Goal: Task Accomplishment & Management: Manage account settings

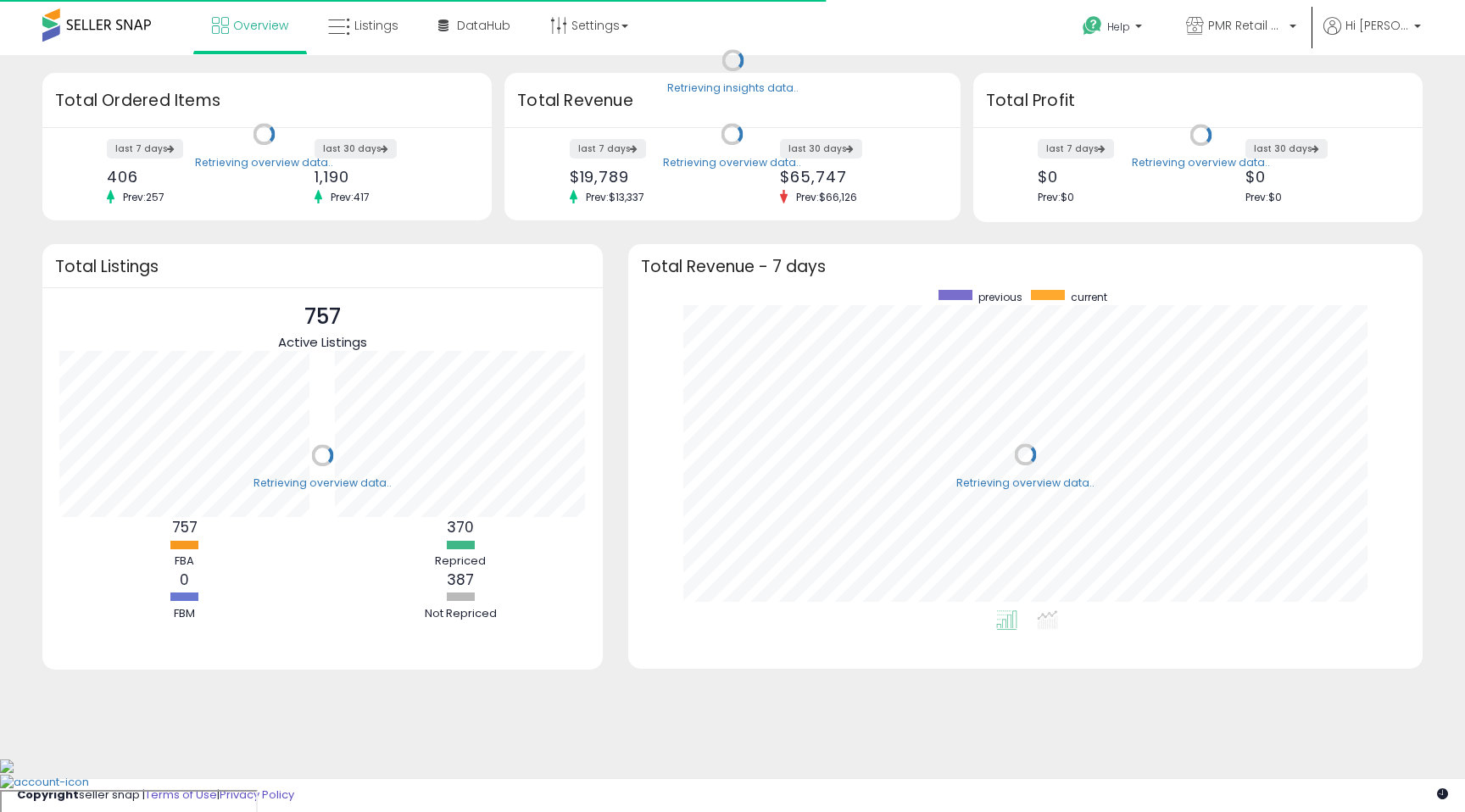
scroll to position [321, 761]
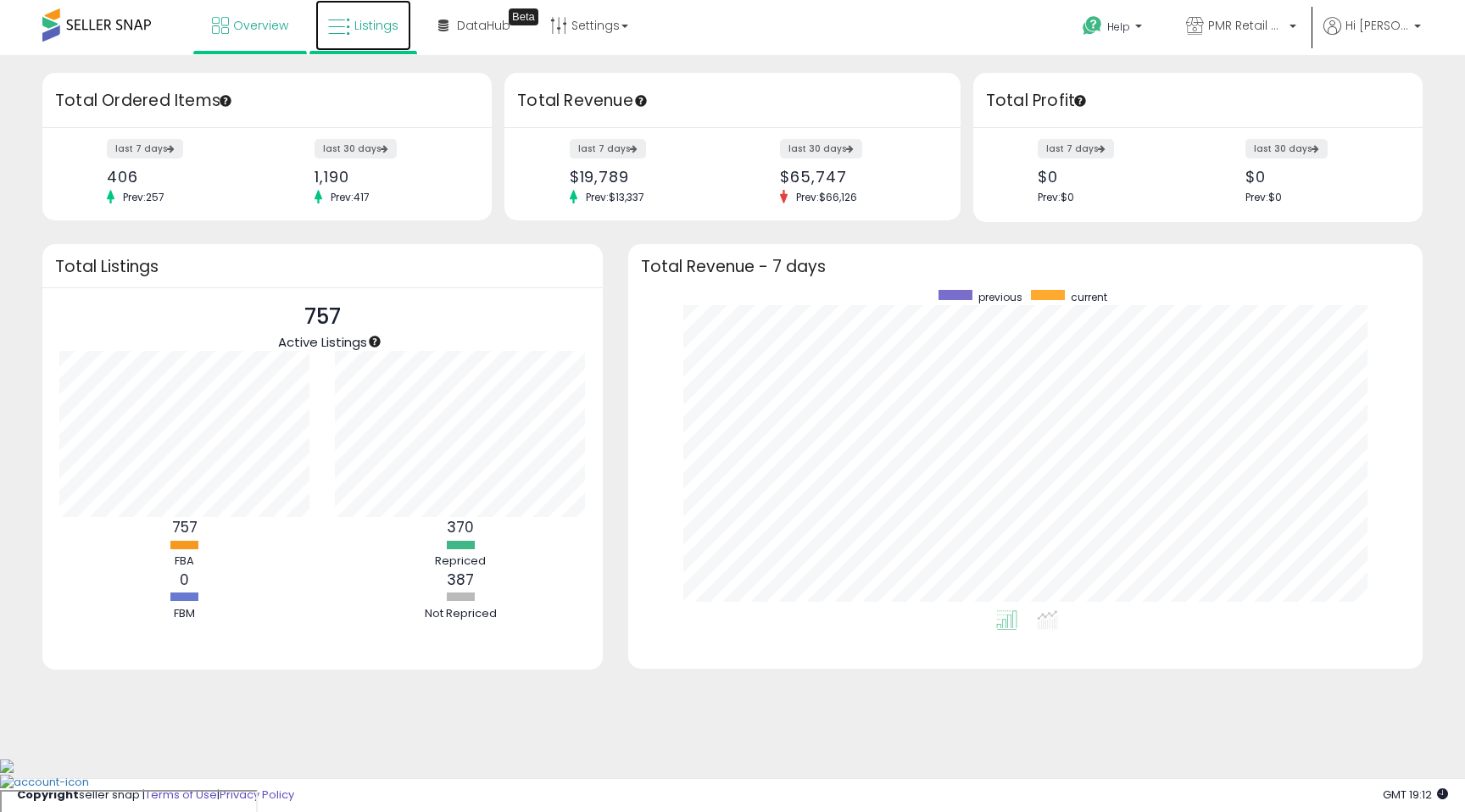
click at [342, 17] on icon at bounding box center [339, 27] width 22 height 22
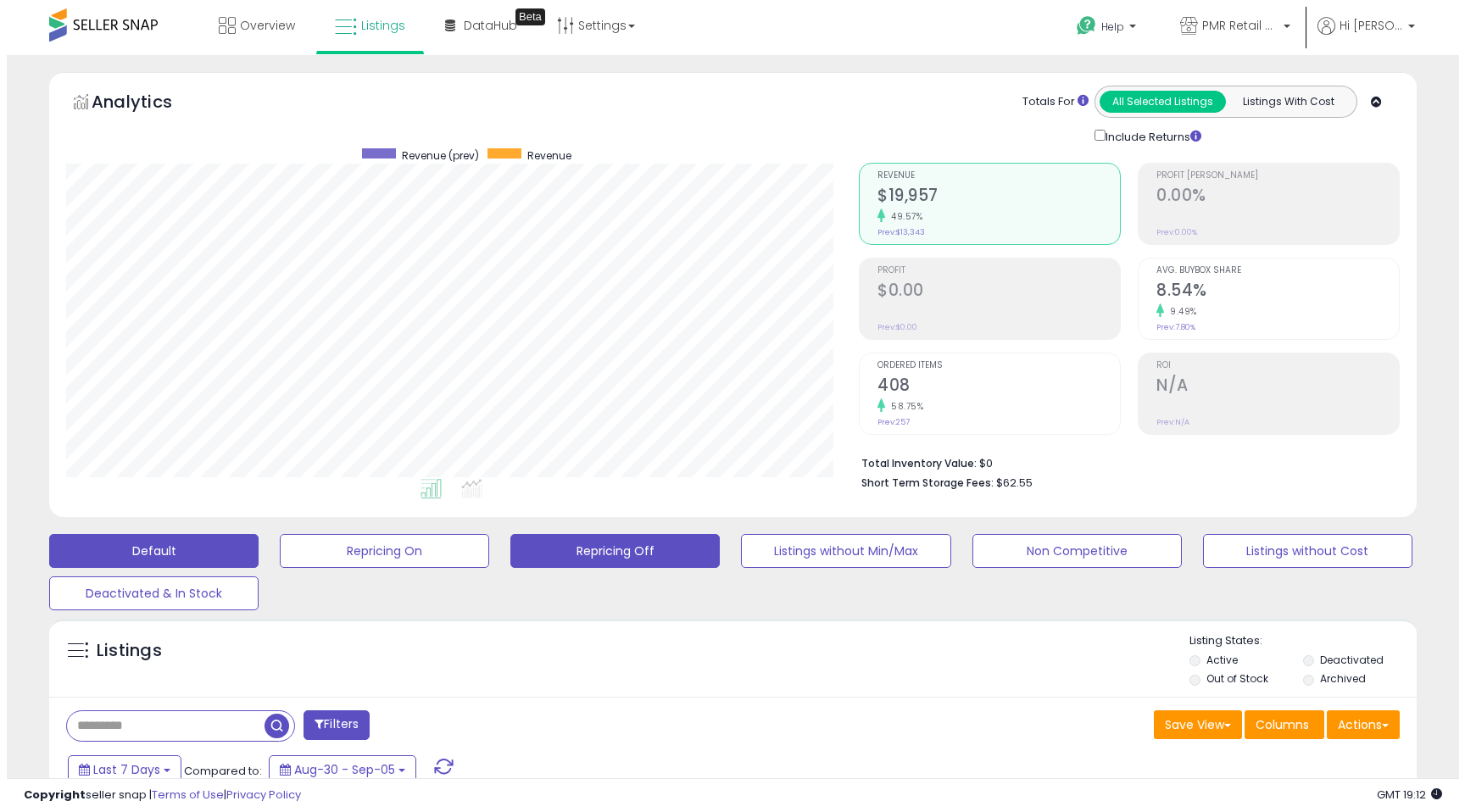
scroll to position [348, 793]
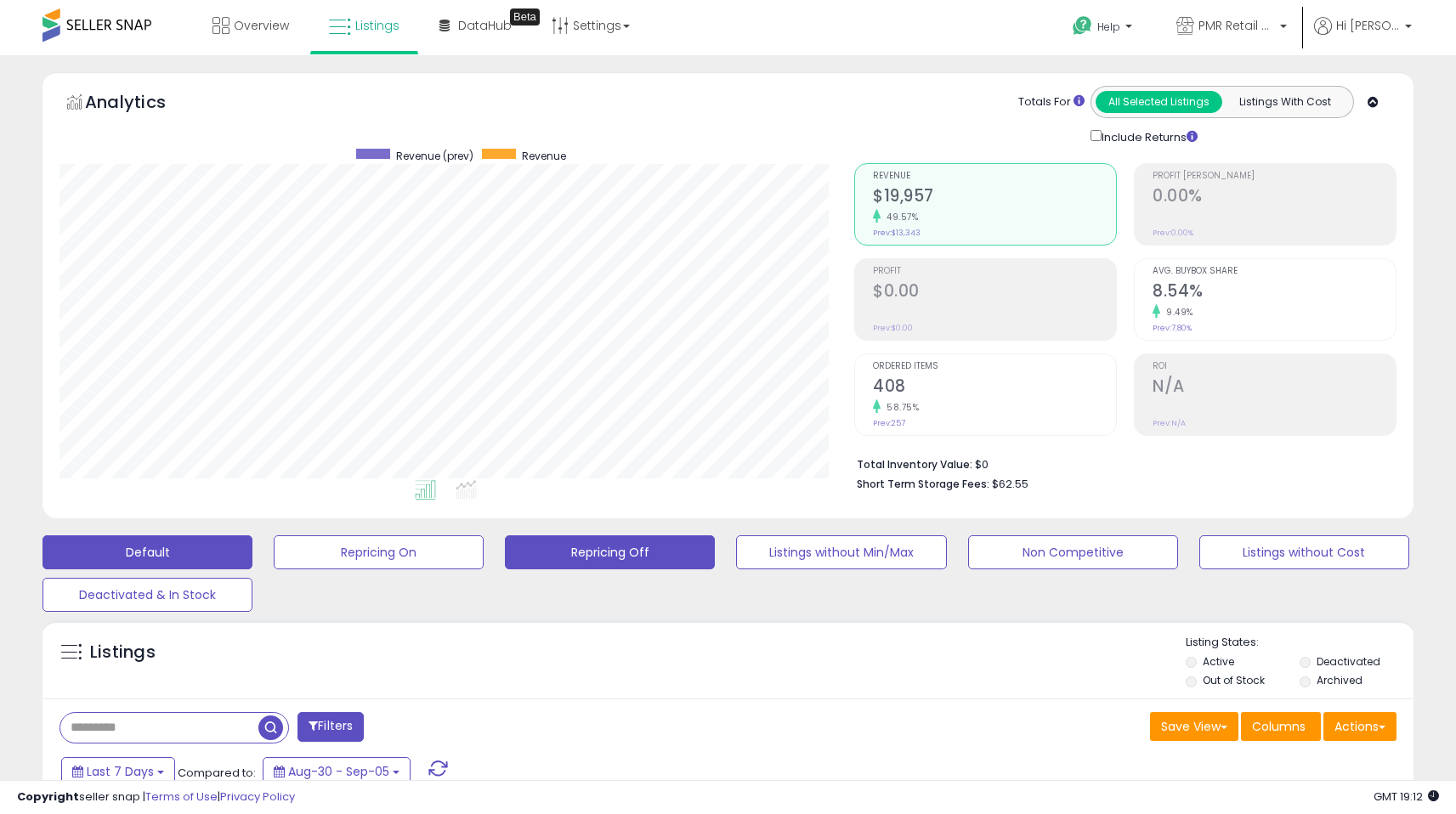
click at [607, 557] on button "Repricing Off" at bounding box center [610, 552] width 210 height 34
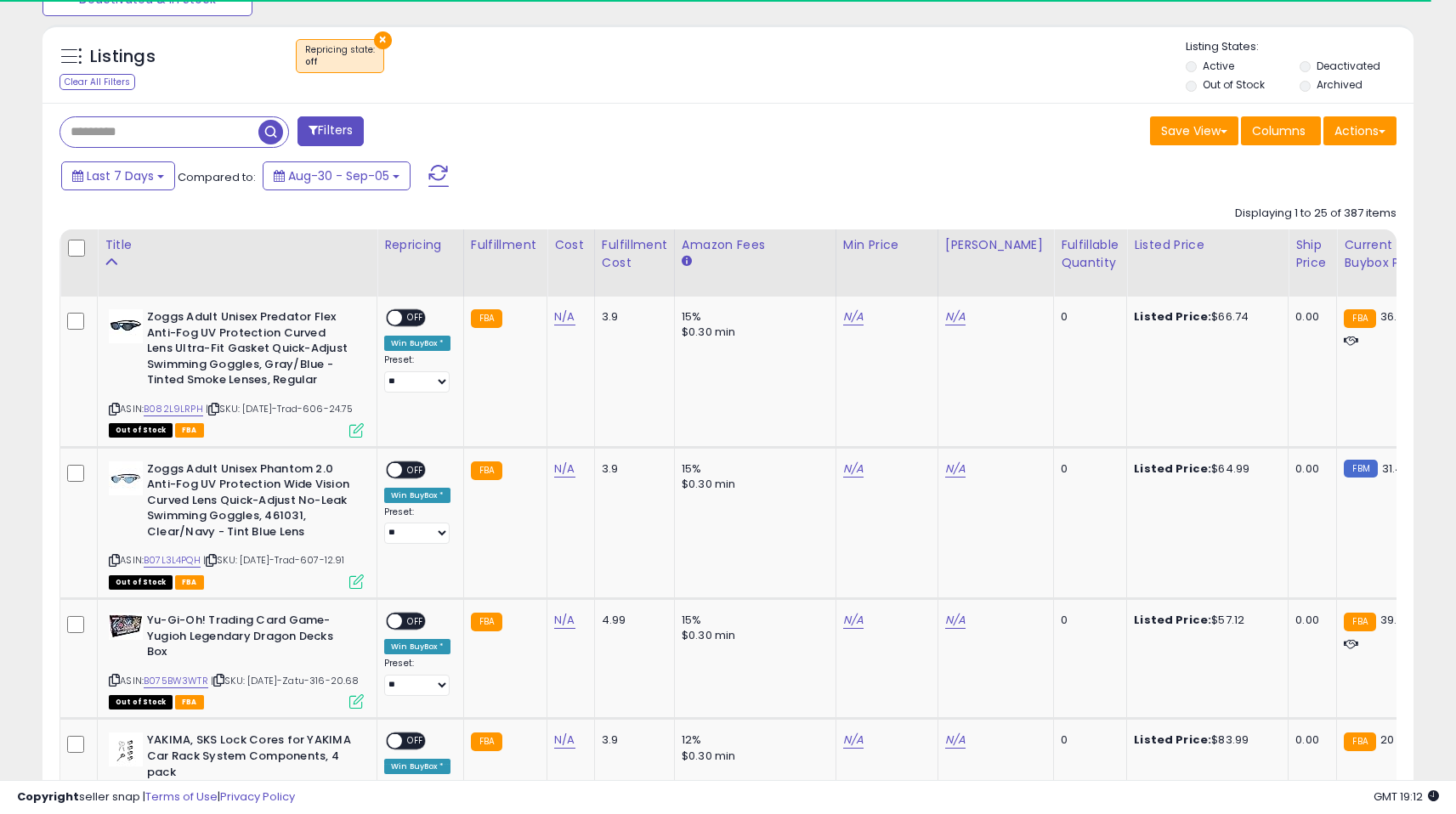
scroll to position [607, 0]
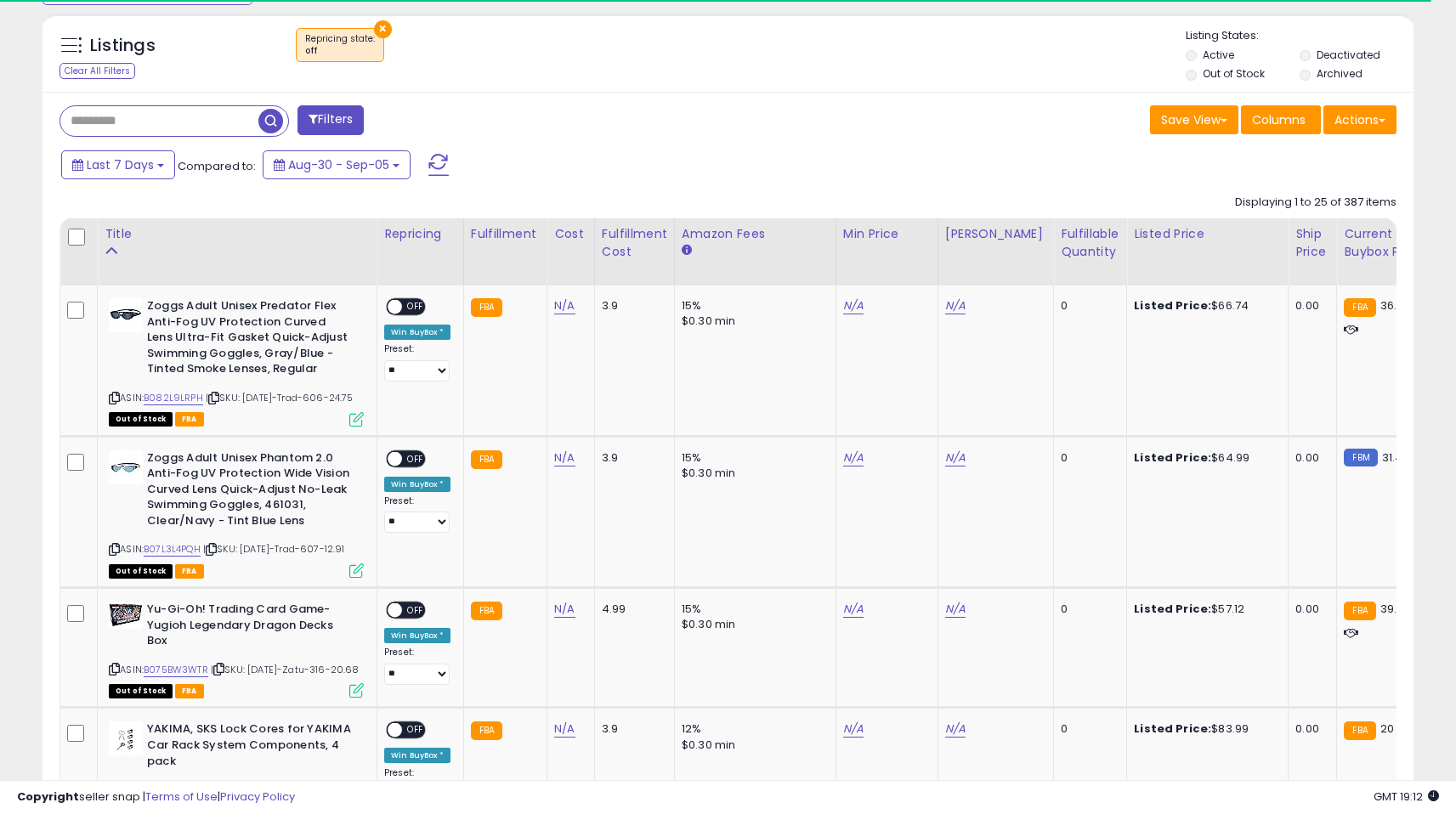
drag, startPoint x: 1468, startPoint y: 131, endPoint x: 1468, endPoint y: 188, distance: 57.0
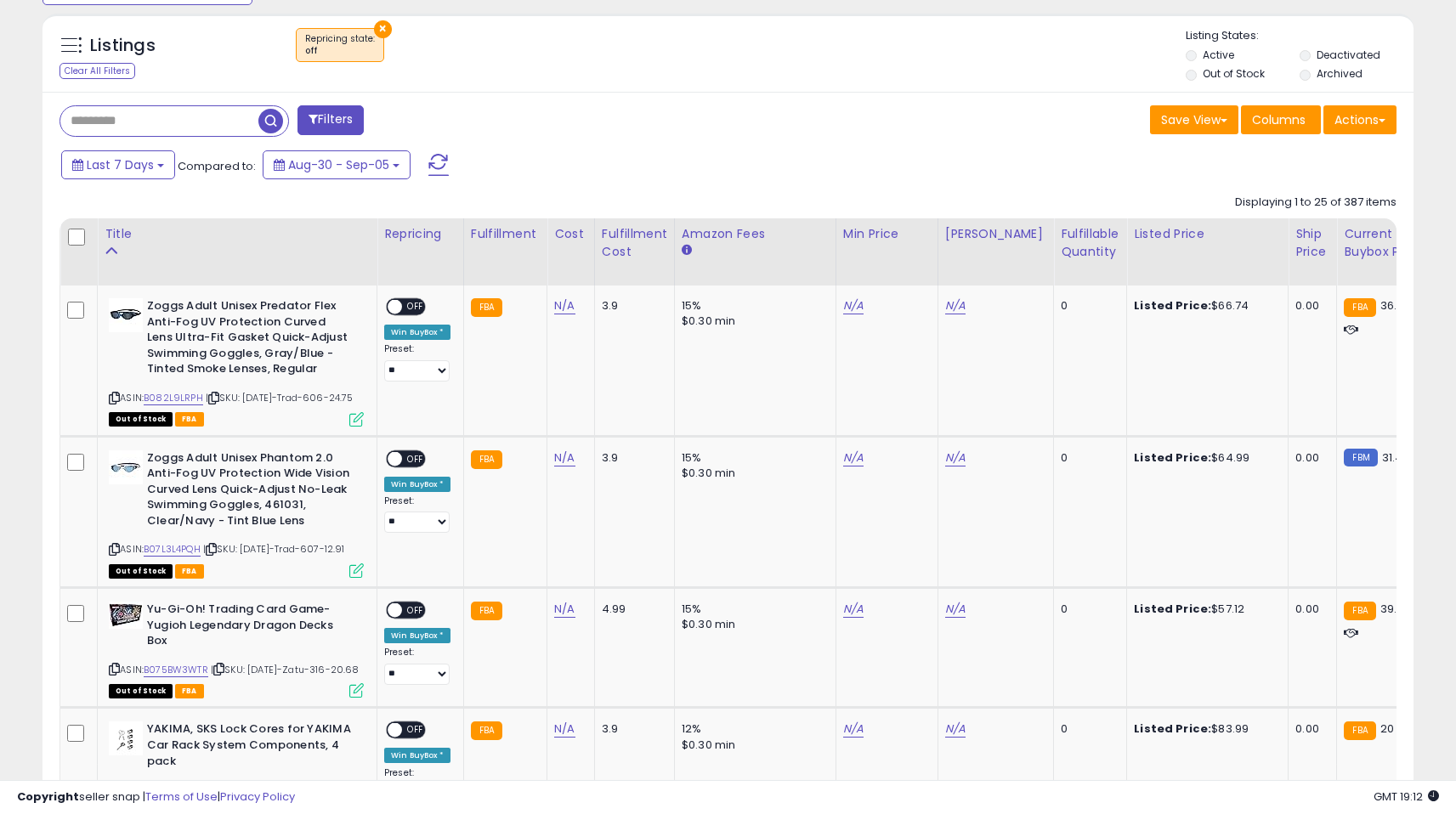
scroll to position [349, 795]
click at [1063, 254] on div "Fulfillable Quantity" at bounding box center [1090, 242] width 58 height 36
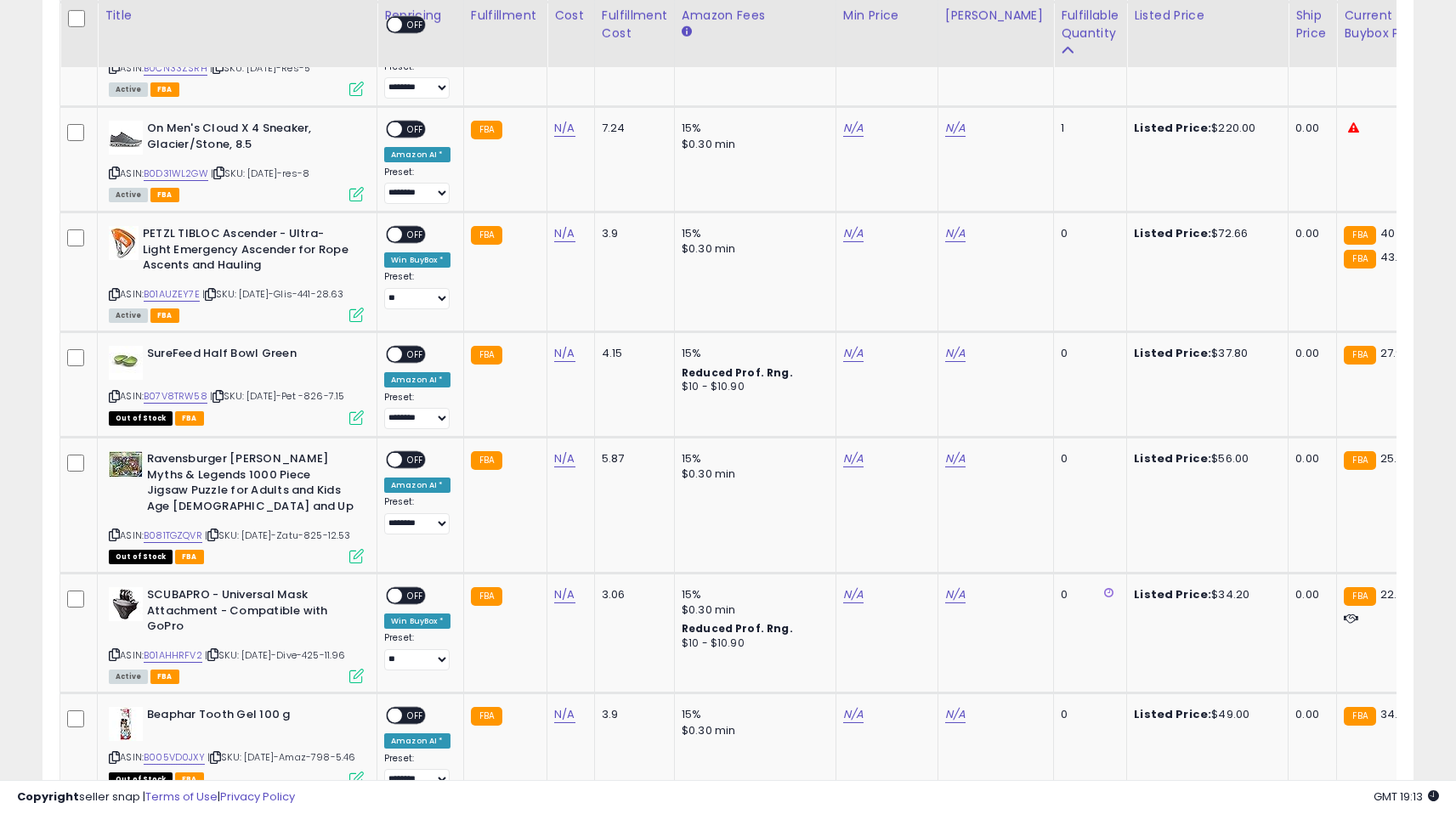
scroll to position [2635, 0]
